Goal: Task Accomplishment & Management: Manage account settings

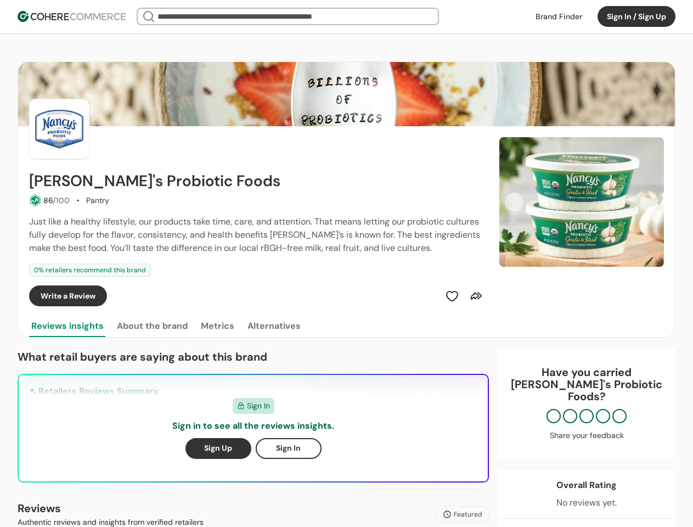
click at [346, 263] on div "0 % retailers recommend this brand" at bounding box center [257, 269] width 457 height 13
click at [637, 16] on button "Sign In / Sign Up" at bounding box center [637, 16] width 78 height 21
click at [49, 200] on div "Insights That Drive Success From trusted reviews to powerful sourcing tools, we…" at bounding box center [346, 263] width 693 height 527
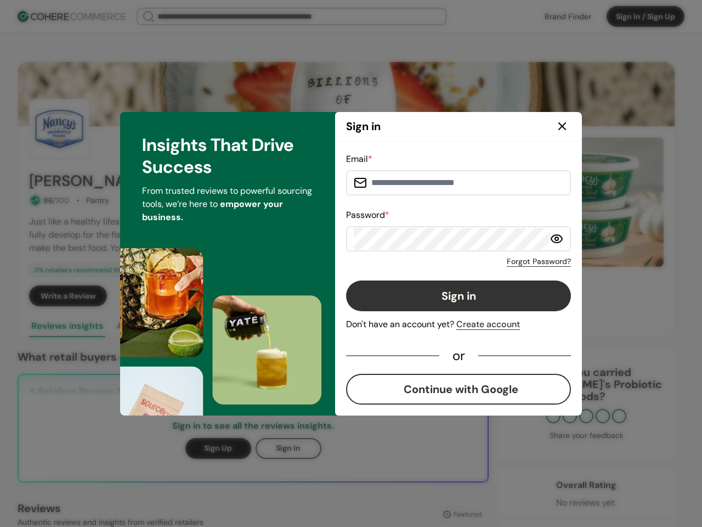
click at [452, 296] on button "Sign in" at bounding box center [458, 295] width 225 height 31
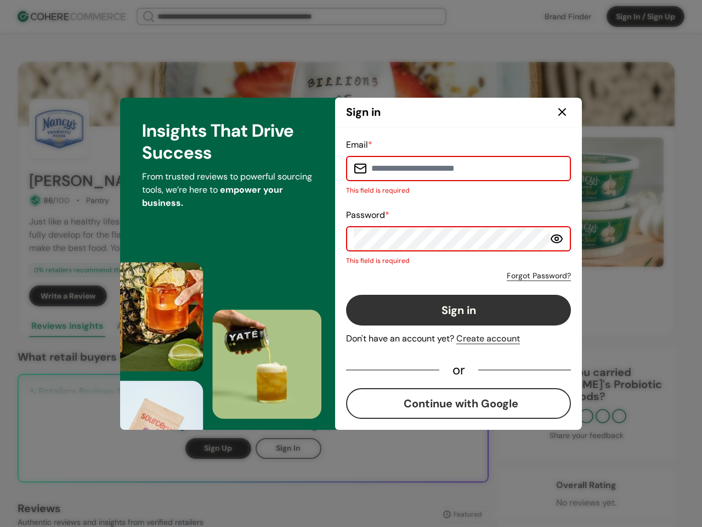
click at [476, 296] on button "Sign in" at bounding box center [458, 310] width 225 height 31
click at [582, 202] on div "Email * This field is required Password * This field is required Forgot Passwor…" at bounding box center [458, 278] width 247 height 302
click at [514, 202] on div "Email * This field is required Password * This field is required Forgot Passwor…" at bounding box center [458, 278] width 225 height 280
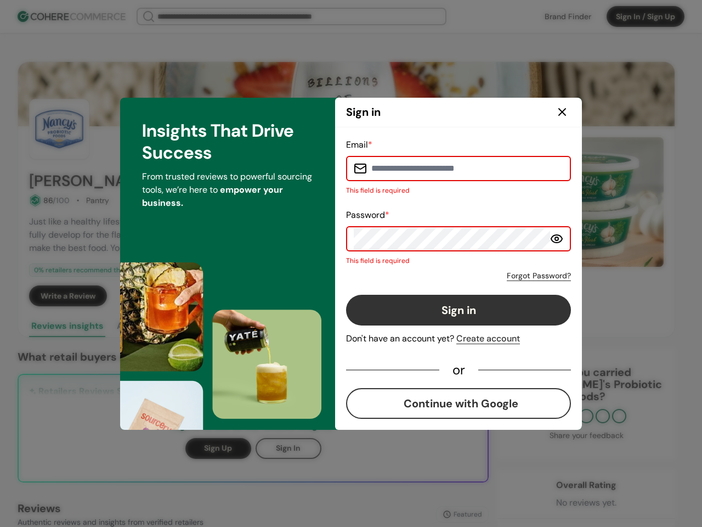
click at [151, 326] on div "Insights That Drive Success From trusted reviews to powerful sourcing tools, we…" at bounding box center [227, 264] width 215 height 332
